Goal: Task Accomplishment & Management: Complete application form

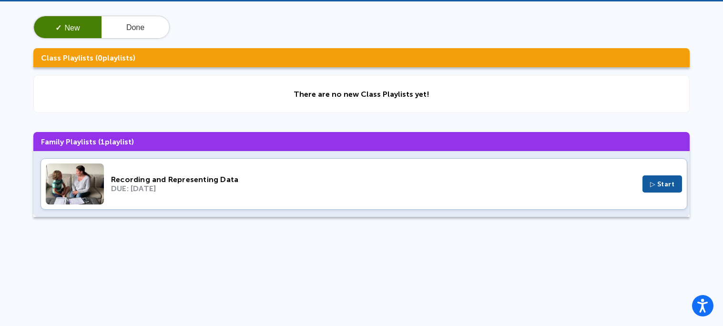
scroll to position [39, 0]
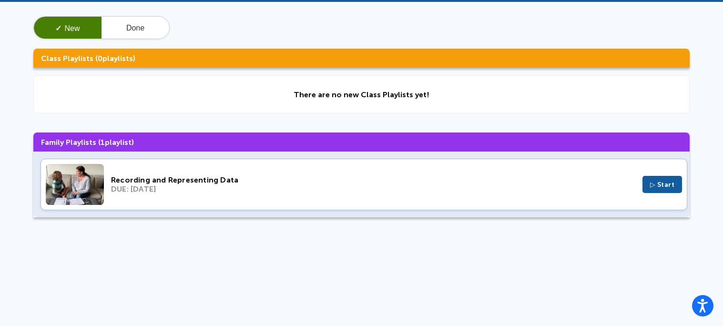
click at [650, 185] on span "▷ Start" at bounding box center [662, 185] width 25 height 8
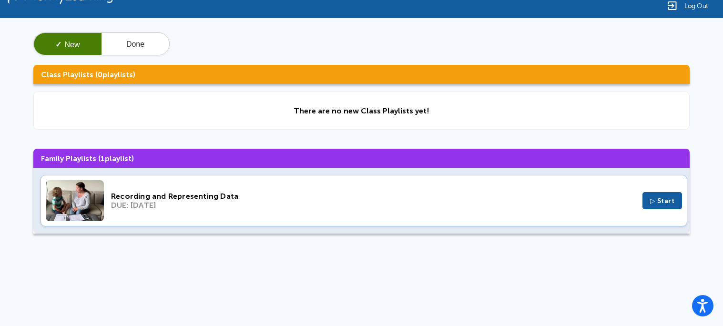
scroll to position [19, 0]
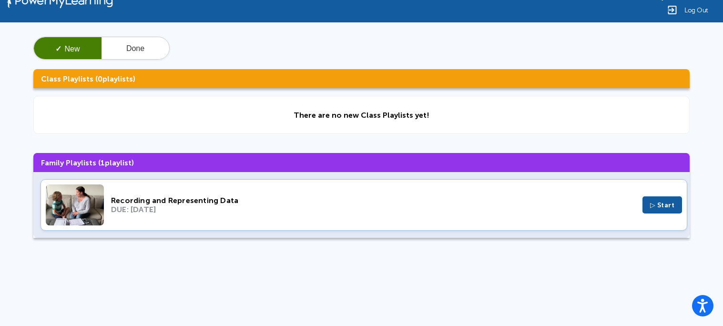
click at [562, 215] on div "Recording and Representing Data DUE: [DATE] ▷ Start" at bounding box center [363, 204] width 646 height 51
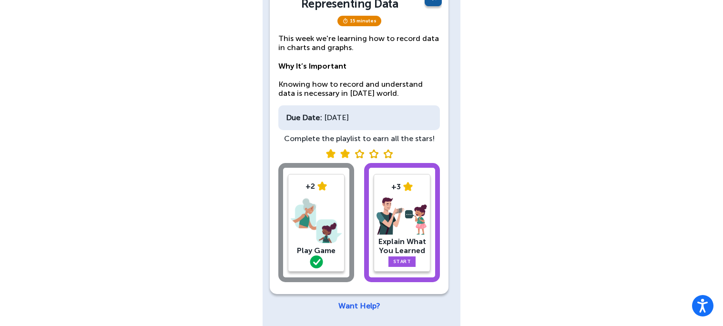
scroll to position [87, 0]
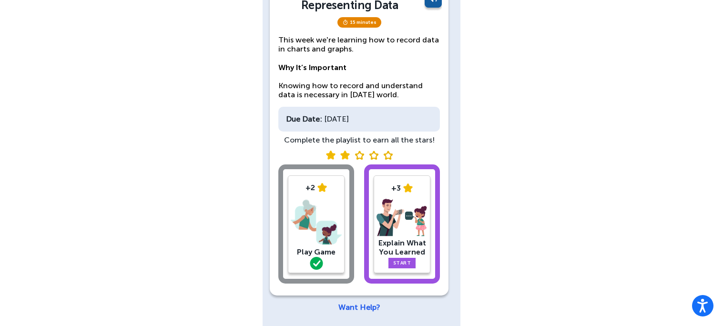
click at [383, 183] on div "+3" at bounding box center [401, 187] width 51 height 9
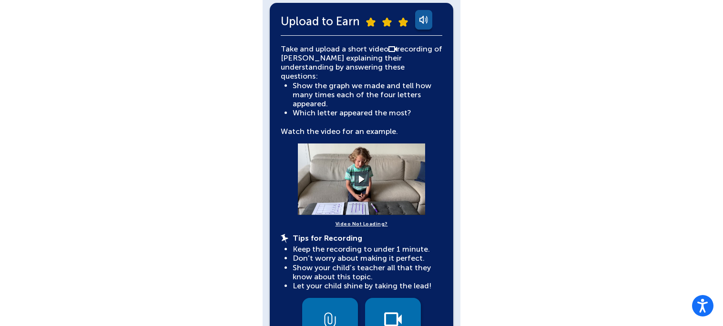
scroll to position [214, 0]
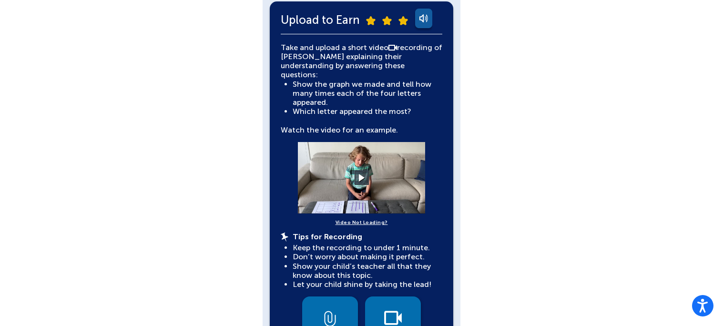
click at [357, 178] on video at bounding box center [361, 177] width 143 height 71
click at [361, 179] on video at bounding box center [361, 177] width 143 height 71
click at [363, 154] on video at bounding box center [361, 177] width 143 height 71
click at [362, 171] on button at bounding box center [361, 178] width 17 height 17
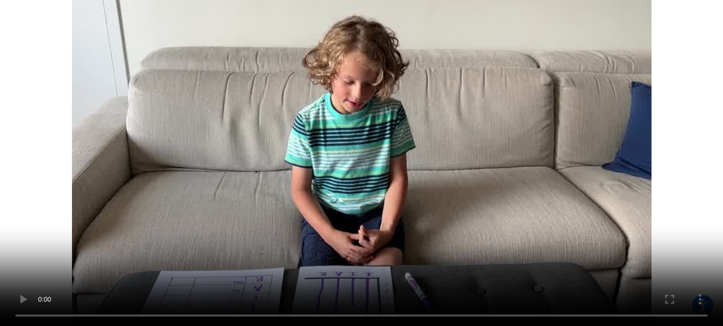
scroll to position [273, 0]
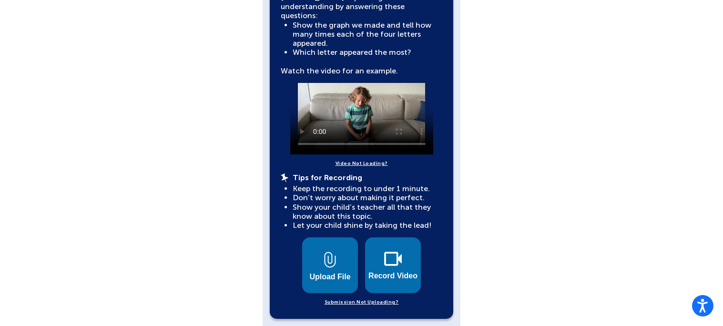
click at [387, 305] on div "Upload to Earn Take and upload a short video recording of [PERSON_NAME] explain…" at bounding box center [361, 130] width 183 height 377
click at [392, 277] on button "Record Video" at bounding box center [393, 265] width 56 height 56
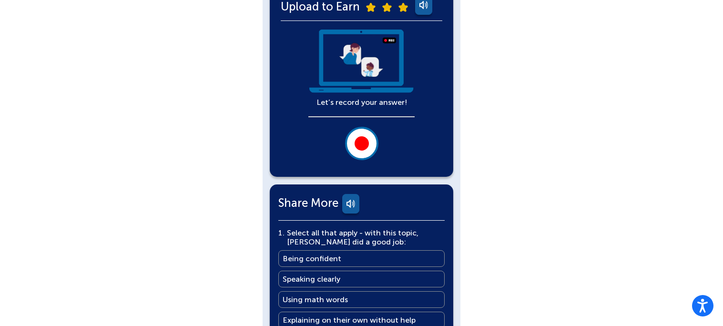
scroll to position [215, 0]
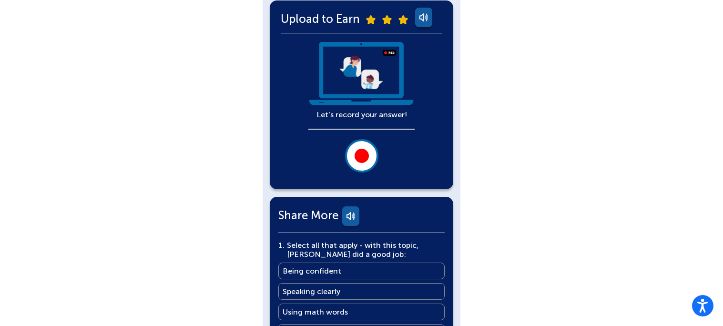
click at [355, 149] on div at bounding box center [361, 156] width 14 height 14
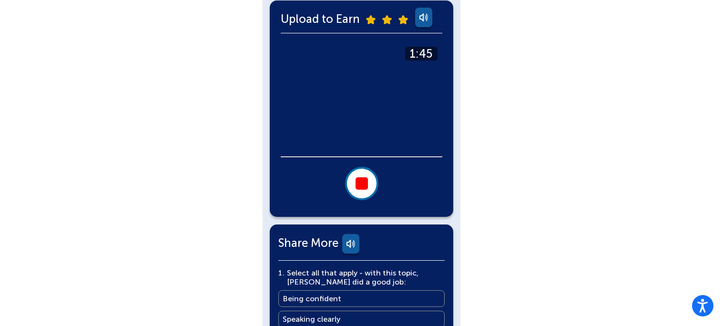
click at [347, 191] on button at bounding box center [361, 183] width 33 height 33
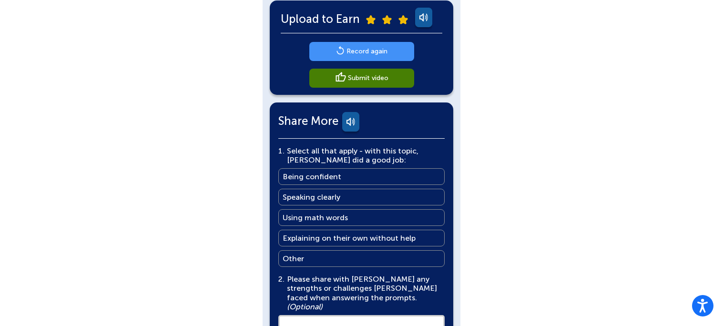
click at [398, 53] on link "Record again" at bounding box center [361, 51] width 105 height 19
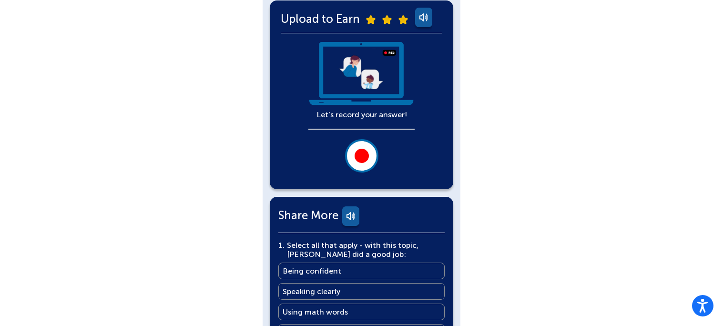
click at [355, 159] on div at bounding box center [361, 156] width 14 height 14
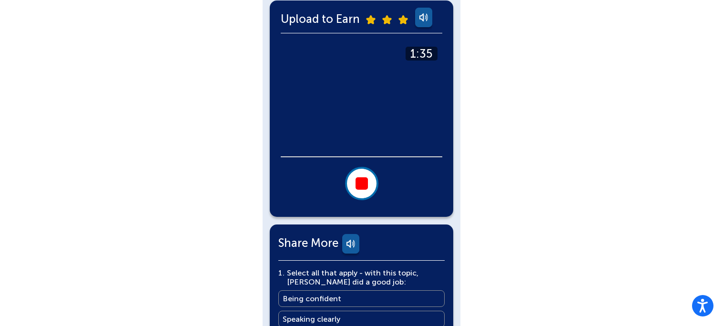
click at [364, 188] on div at bounding box center [361, 183] width 12 height 12
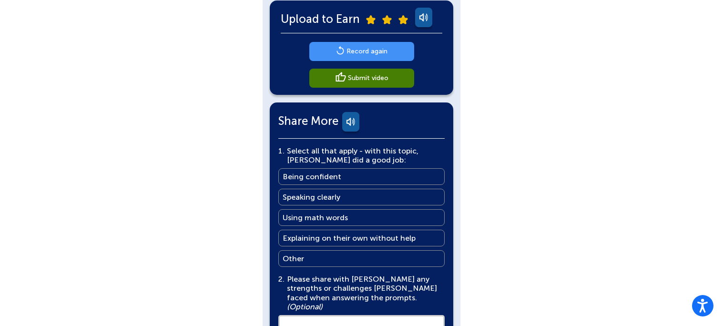
click at [401, 47] on link "Record again" at bounding box center [361, 51] width 105 height 19
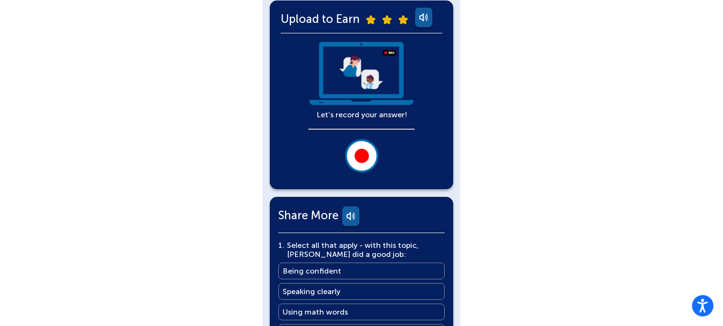
click at [367, 147] on button at bounding box center [361, 155] width 33 height 33
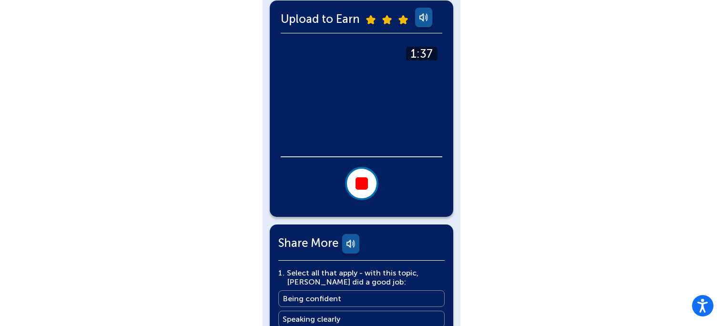
click at [367, 182] on button at bounding box center [361, 183] width 33 height 33
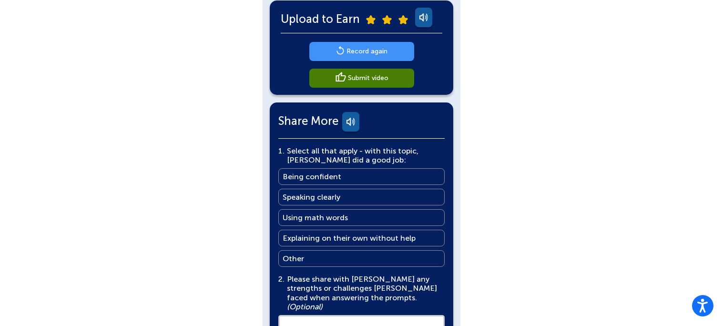
click at [402, 79] on link "Submit video" at bounding box center [361, 78] width 105 height 19
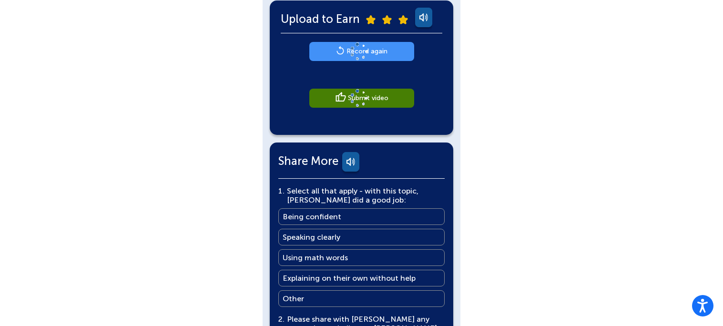
click at [401, 79] on div "Record again Submit video" at bounding box center [361, 85] width 105 height 86
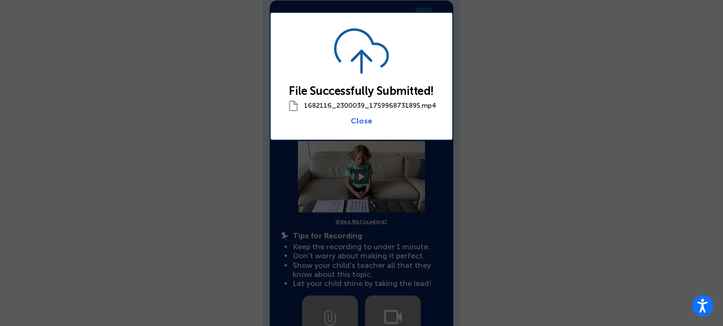
scroll to position [218, 0]
click at [359, 117] on link "Close" at bounding box center [361, 120] width 21 height 9
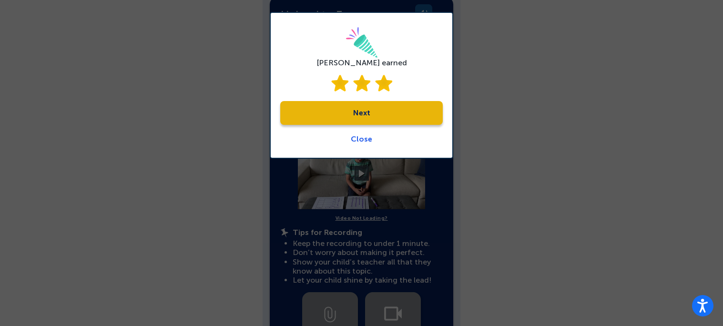
click at [362, 108] on link "Next" at bounding box center [361, 113] width 162 height 24
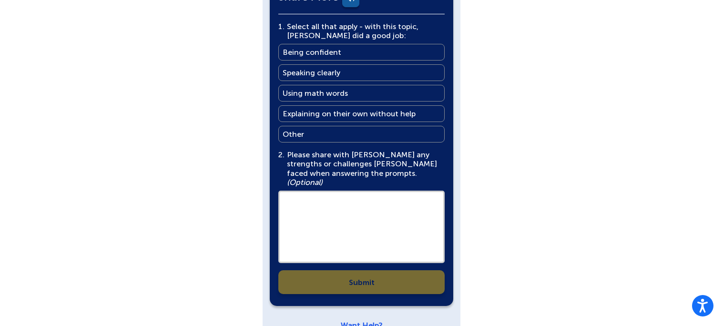
scroll to position [635, 0]
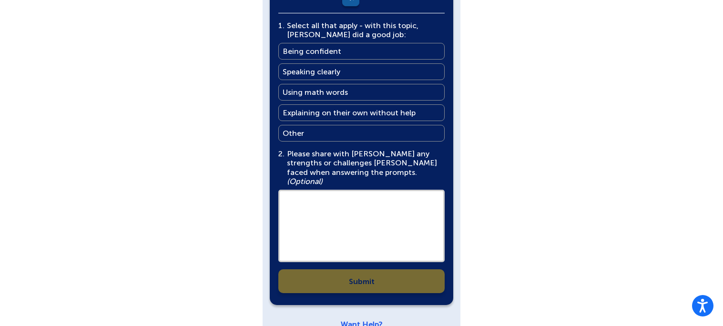
click at [381, 43] on link "Being confident Being confident" at bounding box center [361, 51] width 166 height 17
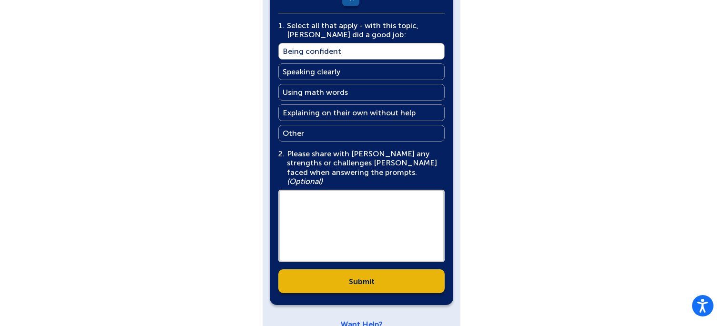
click at [377, 69] on link "Speaking clearly Speaking clearly" at bounding box center [361, 71] width 166 height 17
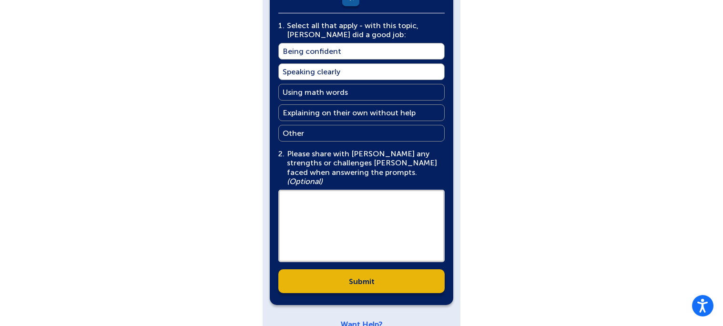
click at [381, 86] on link "Using math words Using math words" at bounding box center [361, 92] width 166 height 17
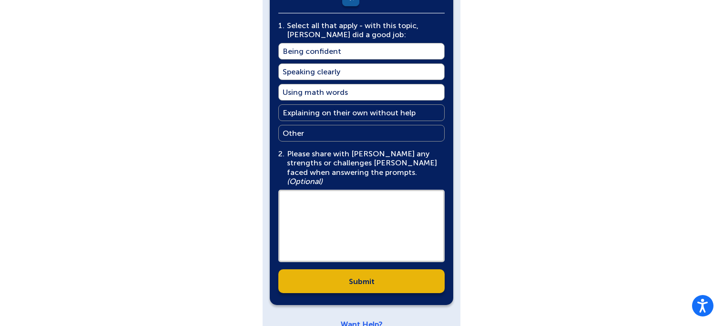
click at [394, 111] on link "Explaining on their own without help Explaining on their own without help" at bounding box center [361, 112] width 166 height 17
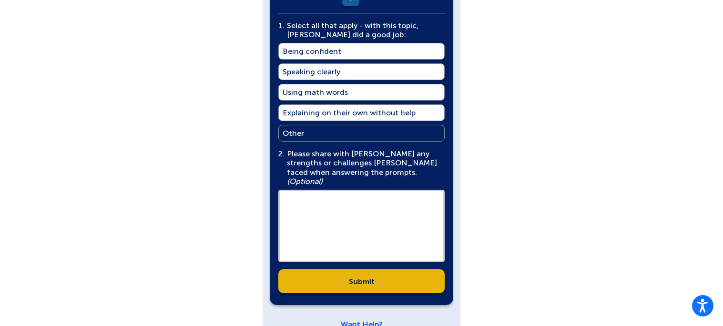
click at [394, 269] on link "Submit" at bounding box center [361, 281] width 166 height 24
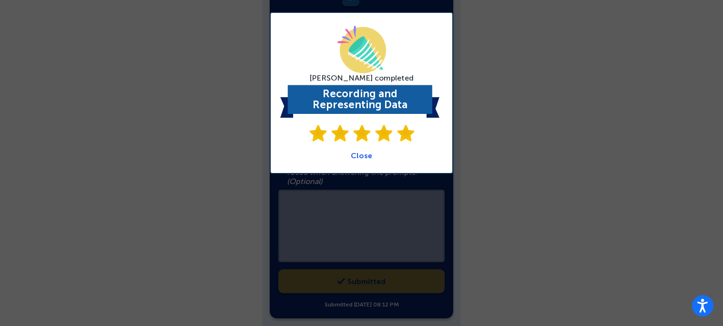
click at [368, 158] on link "Close" at bounding box center [361, 155] width 21 height 9
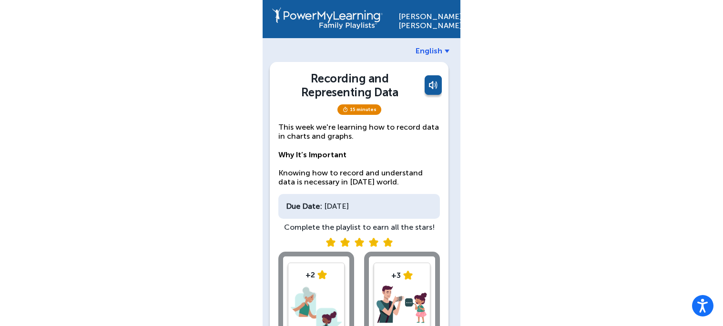
scroll to position [0, 0]
